Goal: Task Accomplishment & Management: Complete application form

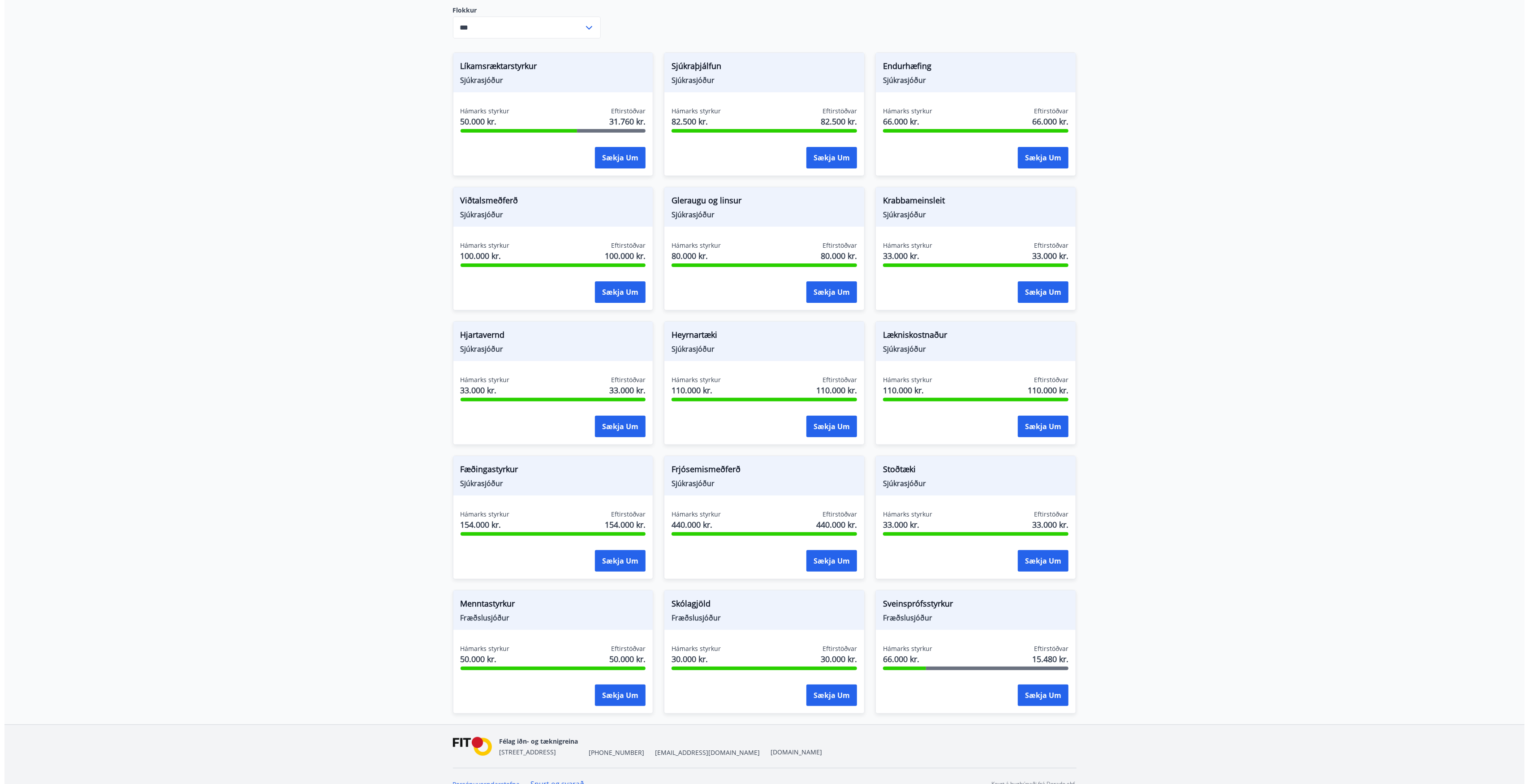
scroll to position [268, 0]
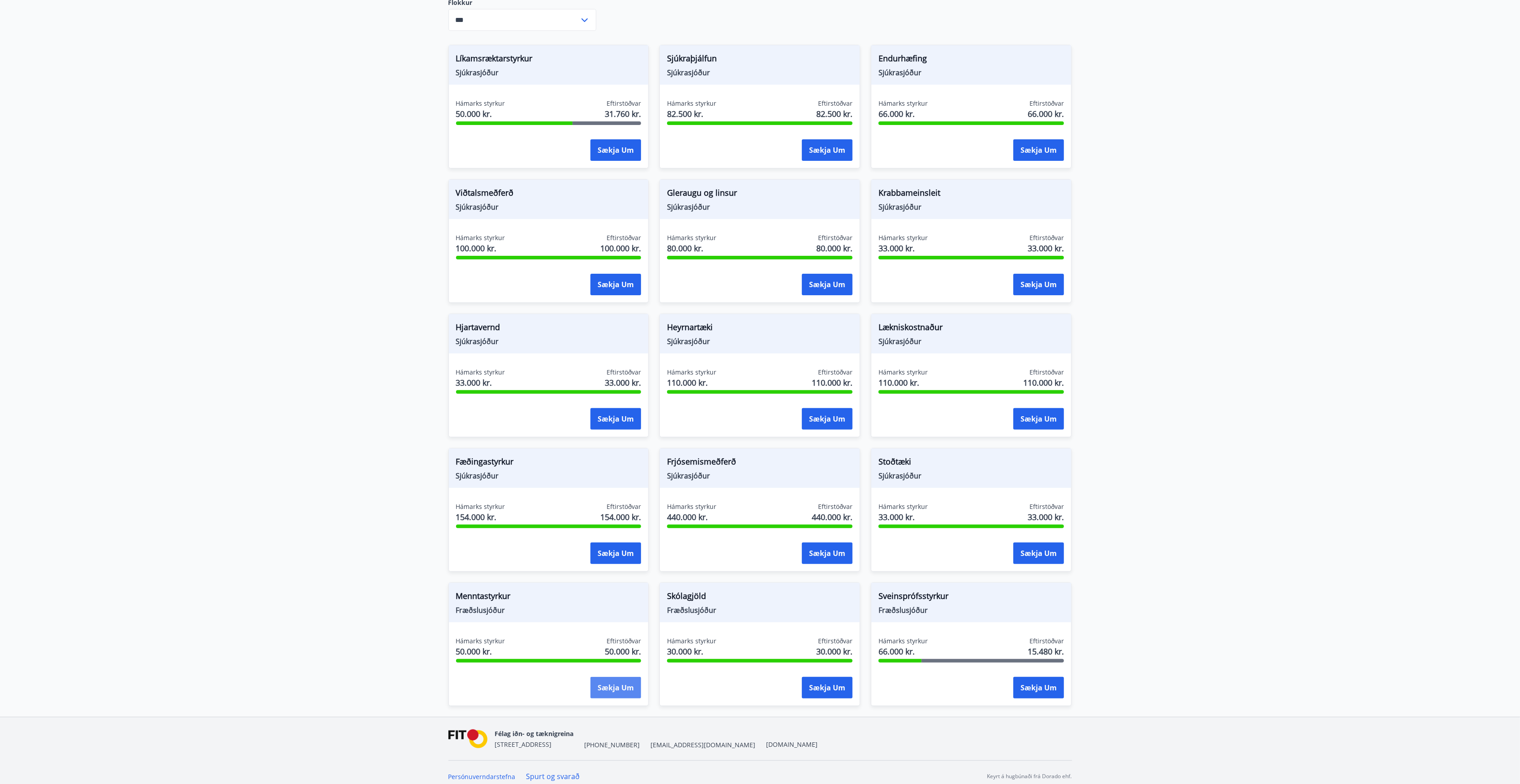
click at [626, 687] on button "Sækja um" at bounding box center [615, 687] width 50 height 21
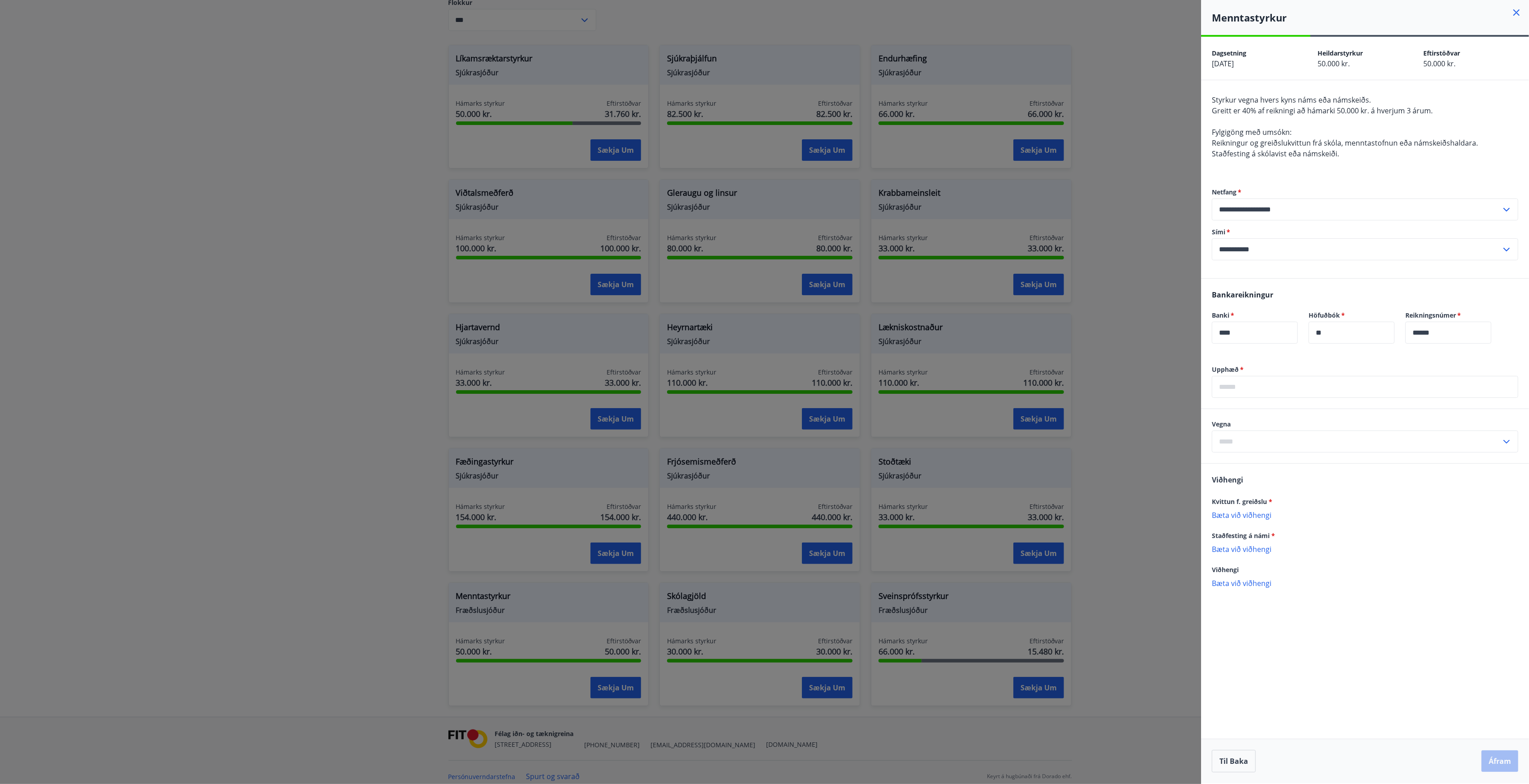
click at [1302, 439] on input "text" at bounding box center [1357, 441] width 290 height 22
click at [1247, 523] on li "Námskeið" at bounding box center [1365, 525] width 306 height 16
type input "********"
click at [1241, 396] on input "text" at bounding box center [1365, 386] width 306 height 22
type input "****"
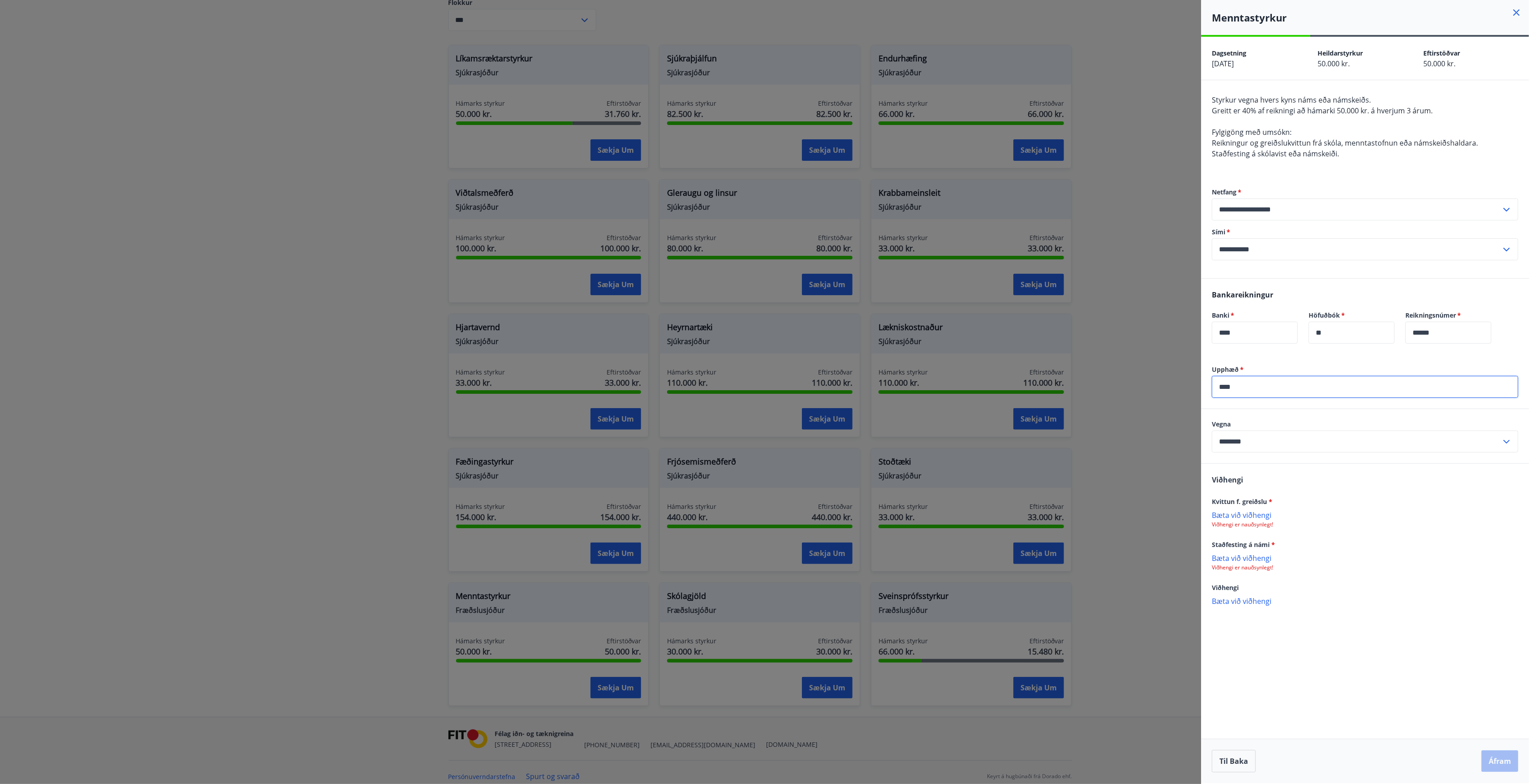
click at [1246, 567] on p "Viðhengi er nauðsynlegt!" at bounding box center [1365, 567] width 306 height 7
click at [1248, 560] on p "Bæta við viðhengi" at bounding box center [1365, 557] width 306 height 9
click at [1247, 512] on p "Bæta við viðhengi" at bounding box center [1365, 515] width 306 height 9
click at [1492, 760] on button "Áfram" at bounding box center [1500, 761] width 37 height 21
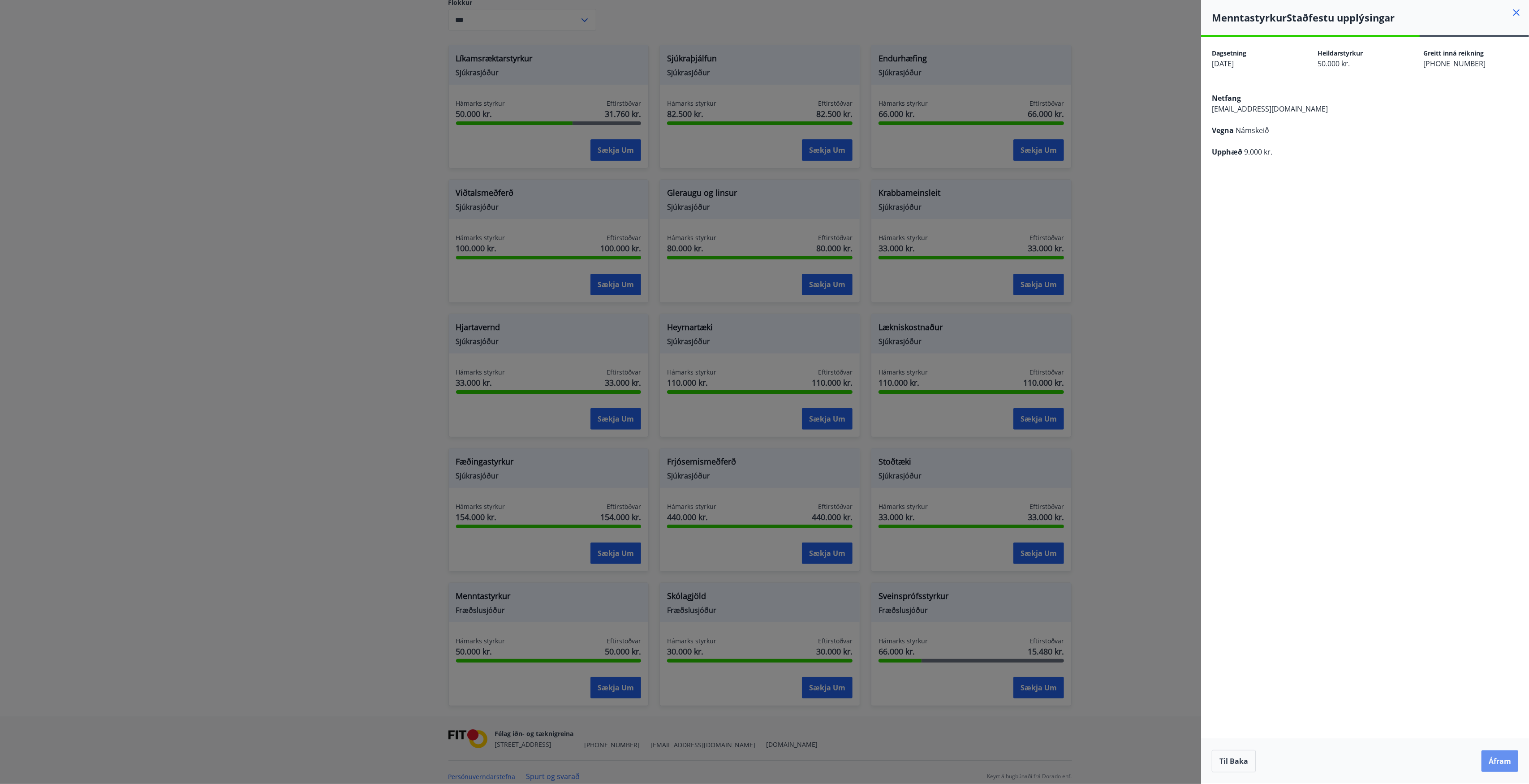
click at [1492, 760] on button "Áfram" at bounding box center [1500, 761] width 37 height 21
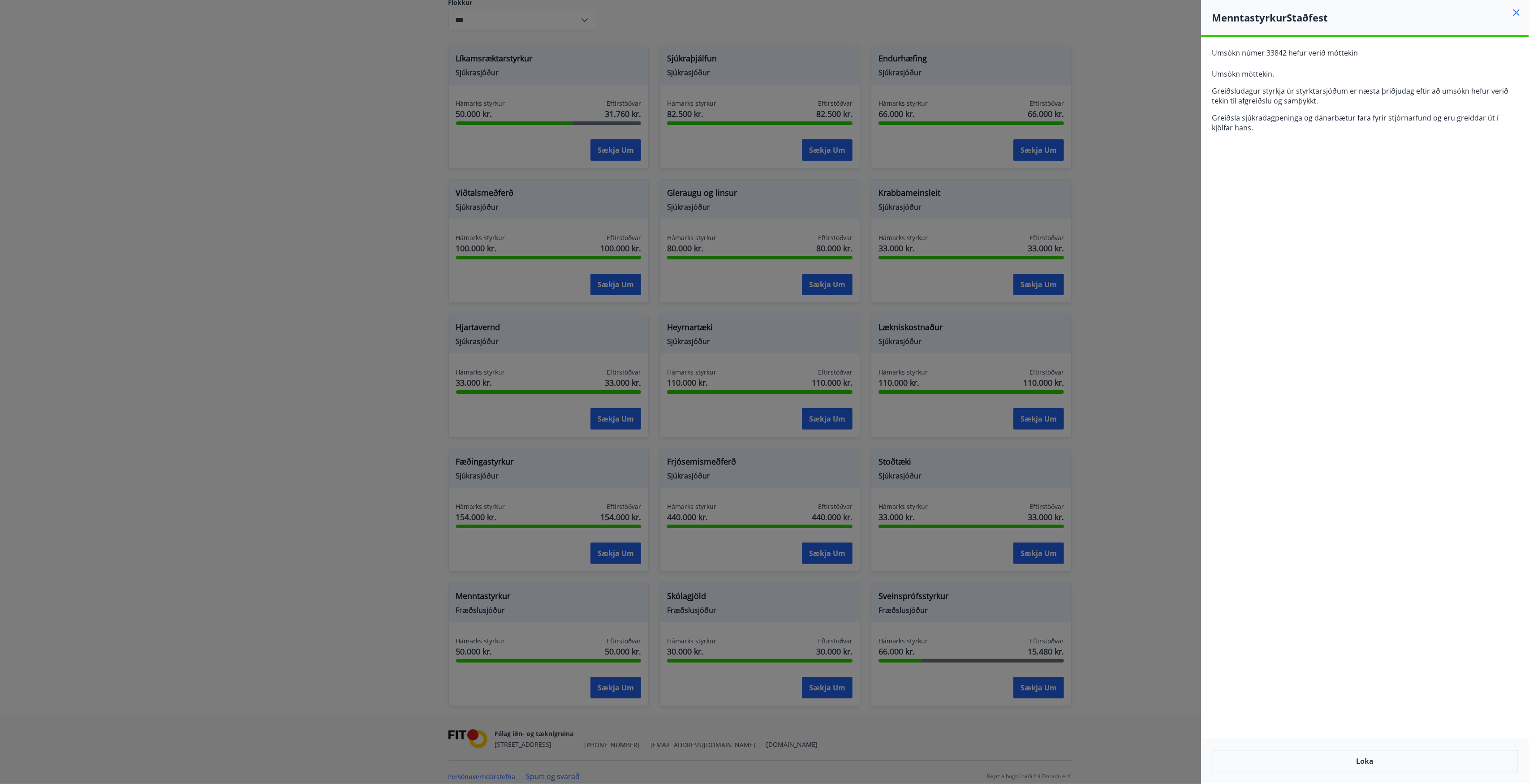
click at [1179, 249] on div at bounding box center [764, 392] width 1529 height 784
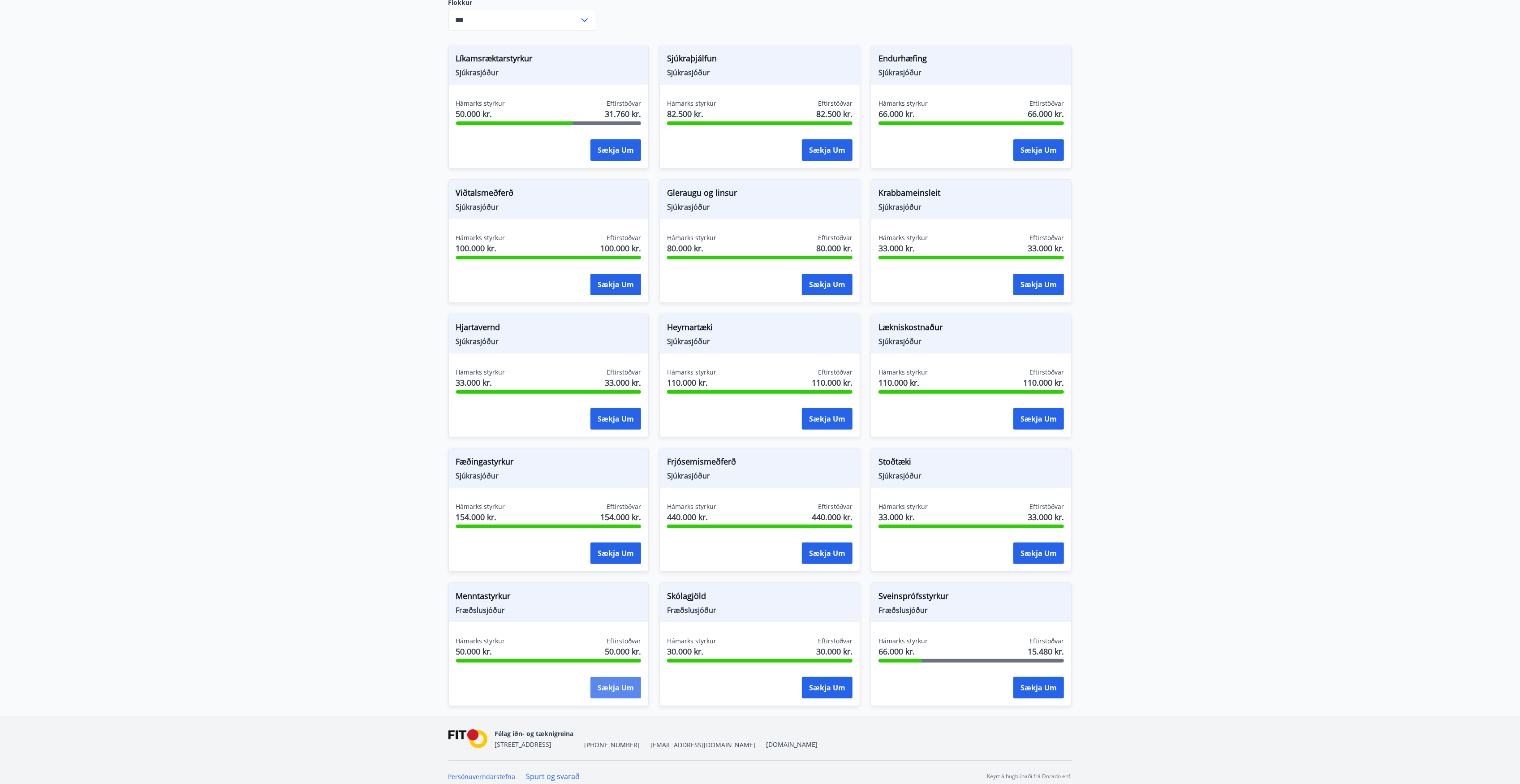
click at [606, 677] on button "Sækja um" at bounding box center [615, 687] width 50 height 21
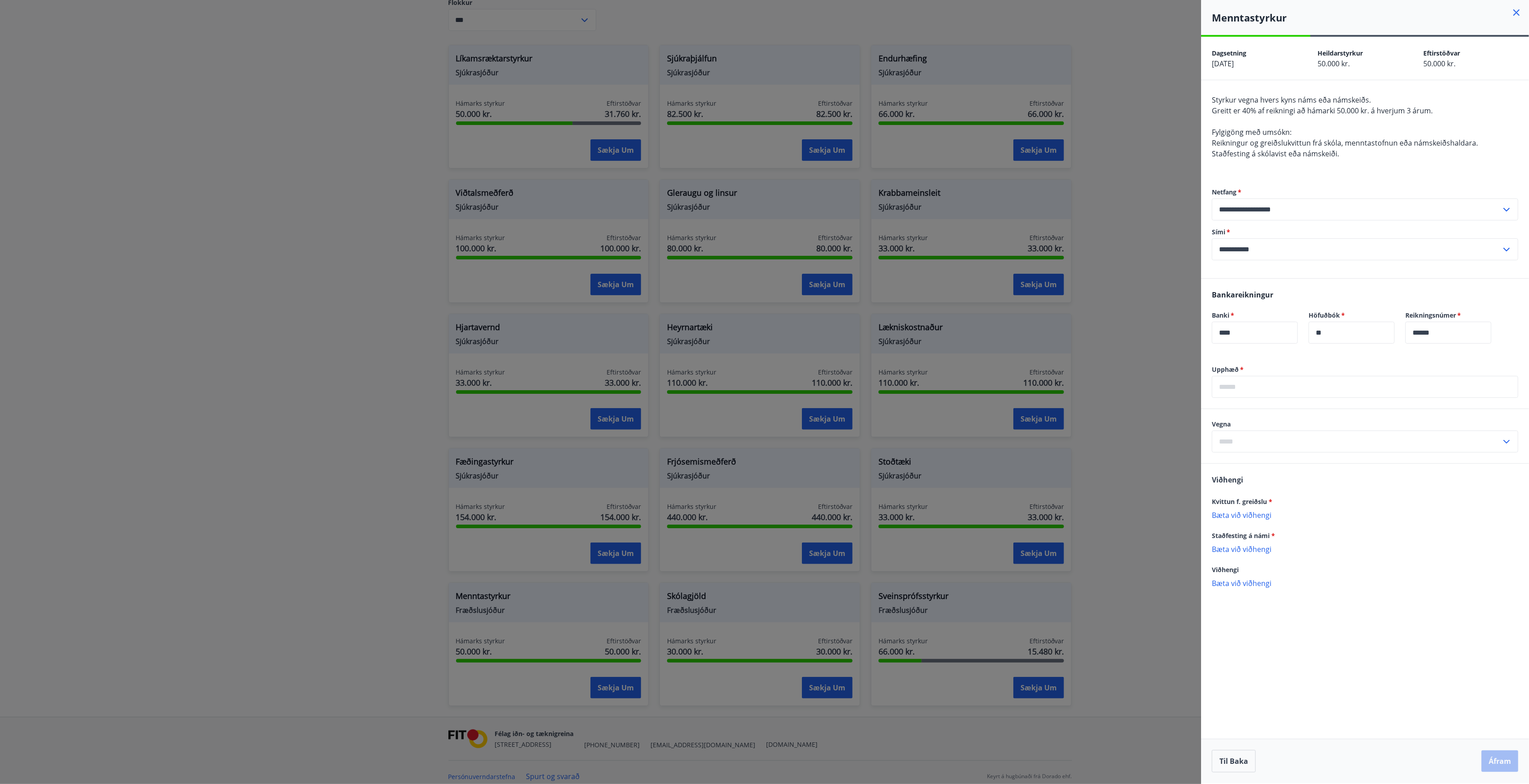
click at [1244, 390] on input "text" at bounding box center [1365, 386] width 306 height 22
type input "****"
click at [1233, 448] on input "text" at bounding box center [1357, 441] width 290 height 22
click at [1243, 525] on li "Námskeið" at bounding box center [1365, 525] width 306 height 16
type input "********"
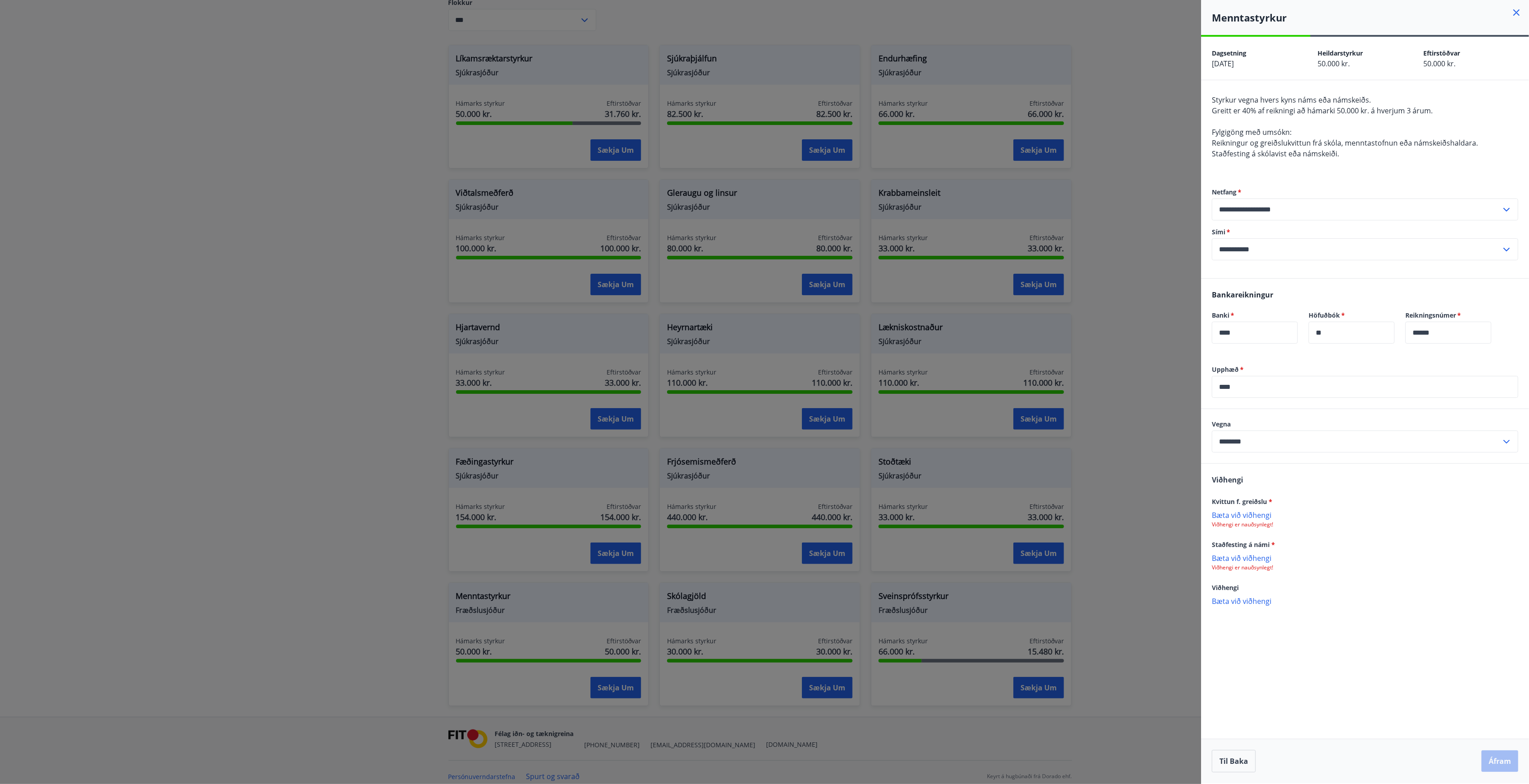
click at [1246, 527] on p "Viðhengi er nauðsynlegt!" at bounding box center [1365, 525] width 306 height 7
click at [1247, 523] on p "Viðhengi er nauðsynlegt!" at bounding box center [1365, 525] width 306 height 7
click at [1247, 517] on p "Bæta við viðhengi" at bounding box center [1365, 515] width 306 height 9
click at [1246, 561] on p "Bæta við viðhengi" at bounding box center [1365, 558] width 306 height 9
click at [1495, 755] on button "Áfram" at bounding box center [1500, 761] width 37 height 21
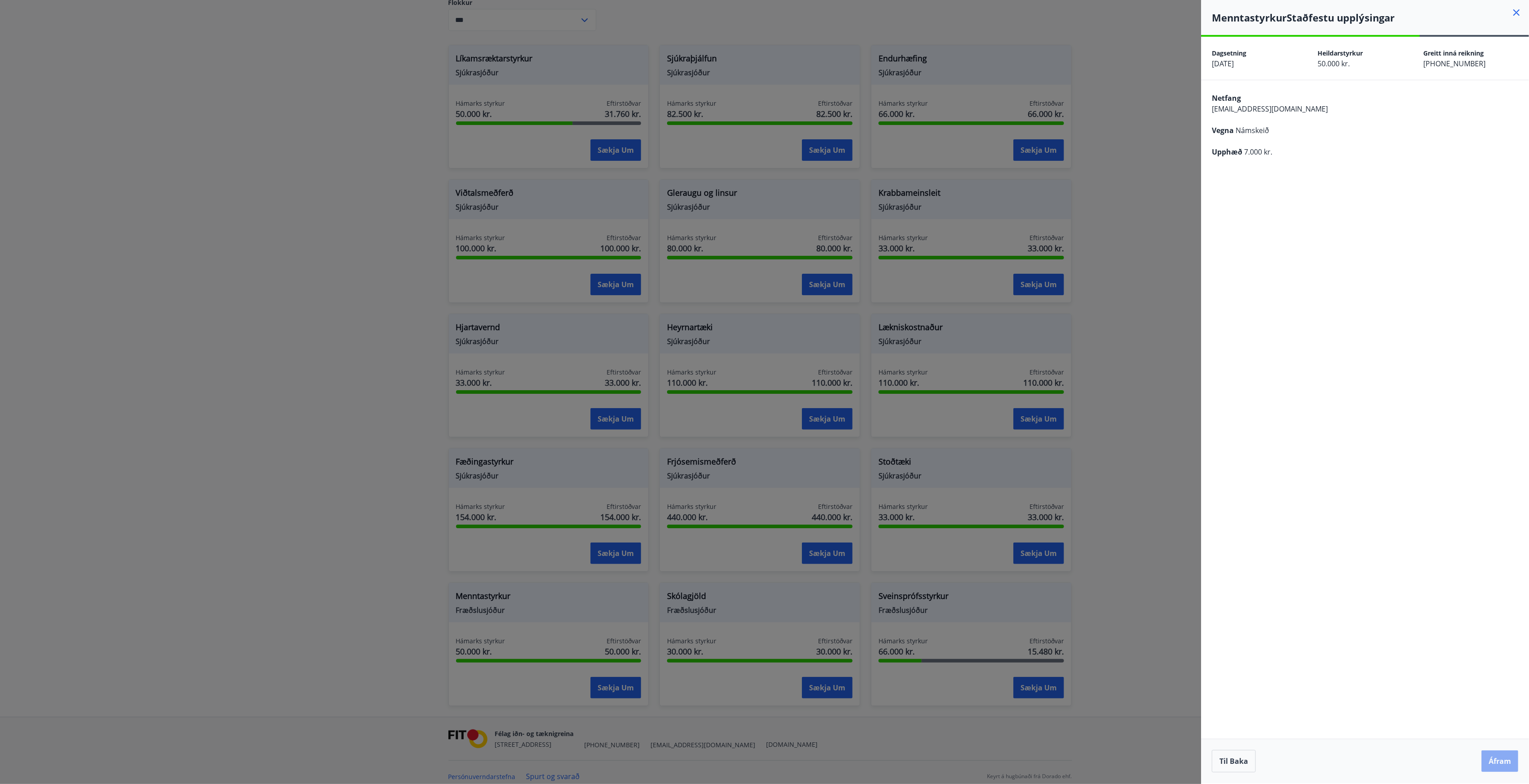
click at [1495, 763] on button "Áfram" at bounding box center [1500, 761] width 37 height 21
